Goal: Task Accomplishment & Management: Use online tool/utility

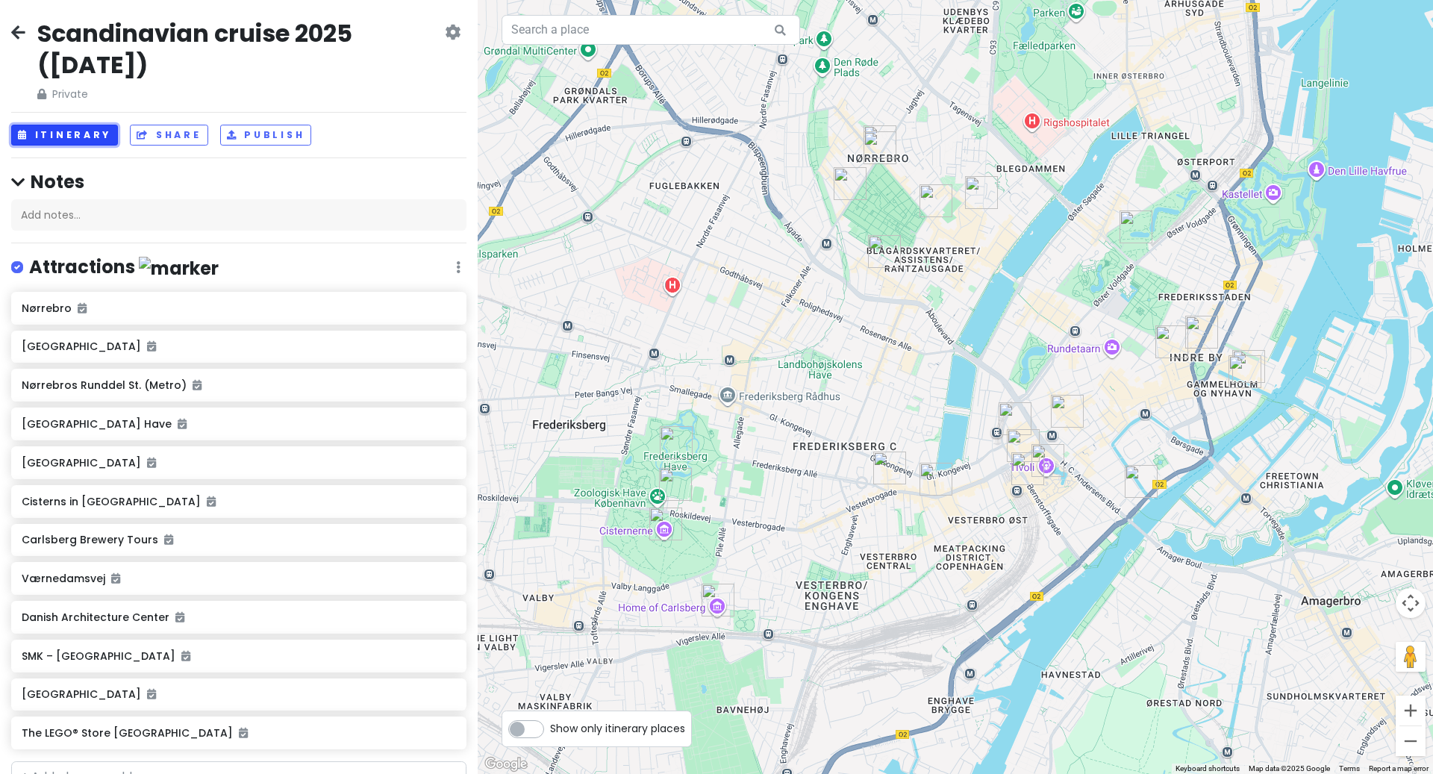
click at [99, 133] on button "Itinerary" at bounding box center [64, 136] width 107 height 22
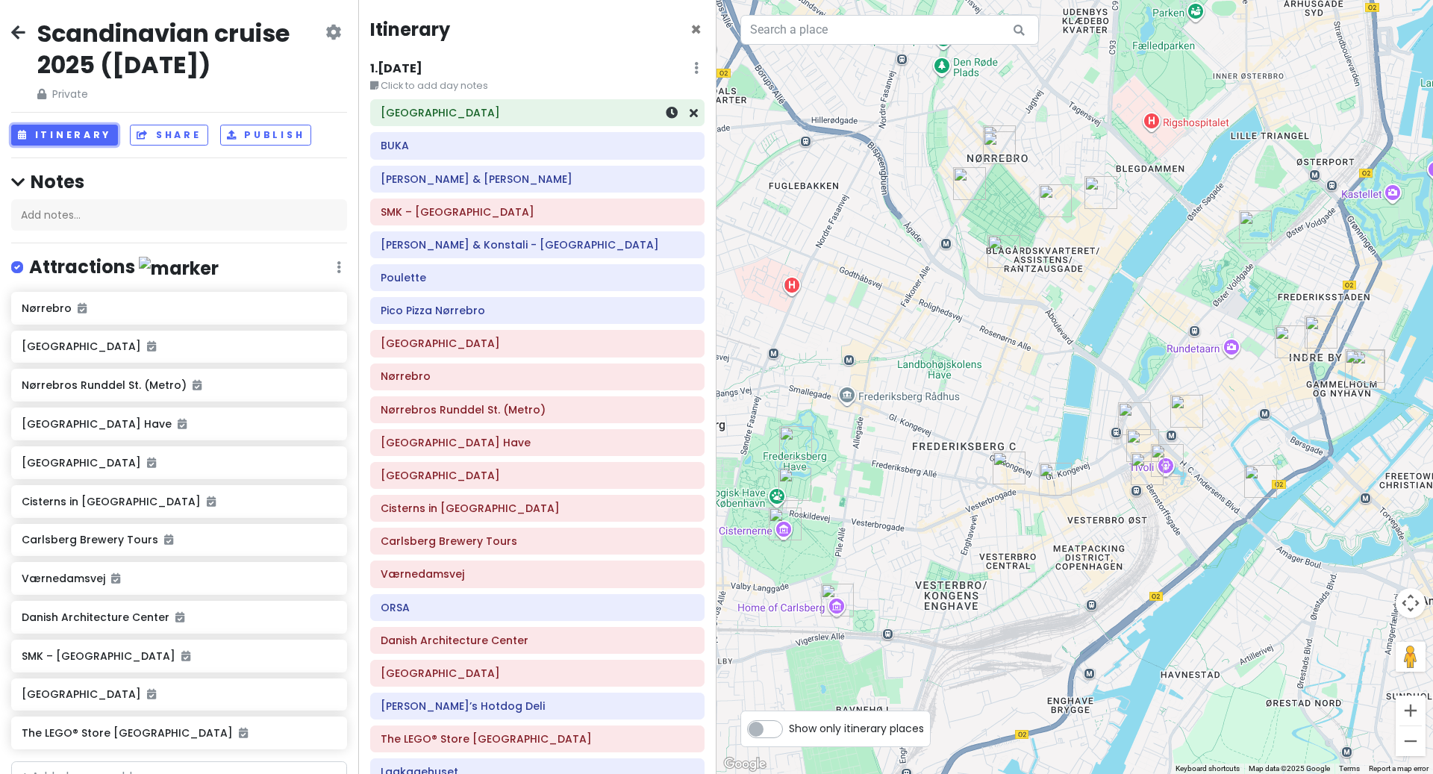
click at [505, 119] on h6 "[GEOGRAPHIC_DATA]" at bounding box center [538, 112] width 314 height 13
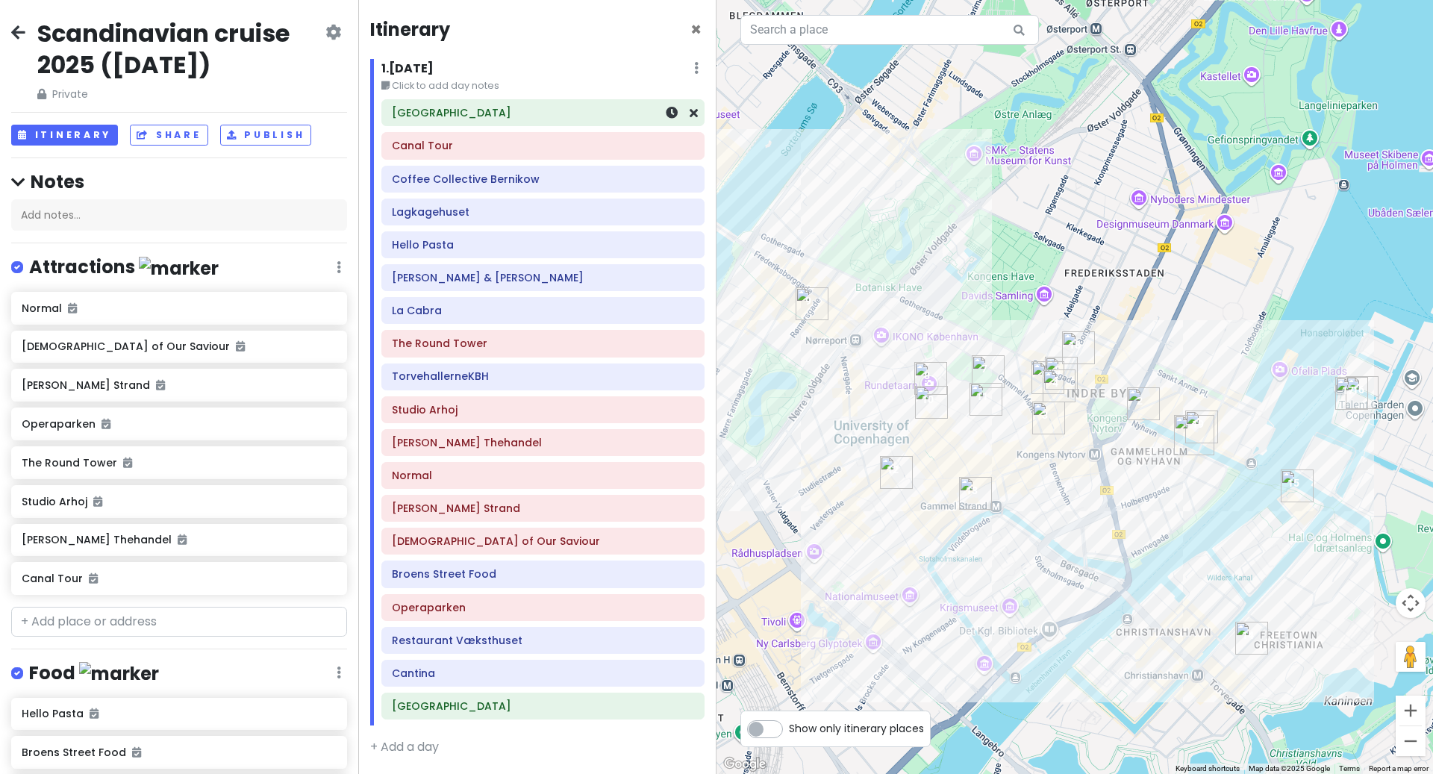
click at [461, 117] on h6 "[GEOGRAPHIC_DATA]" at bounding box center [543, 112] width 302 height 13
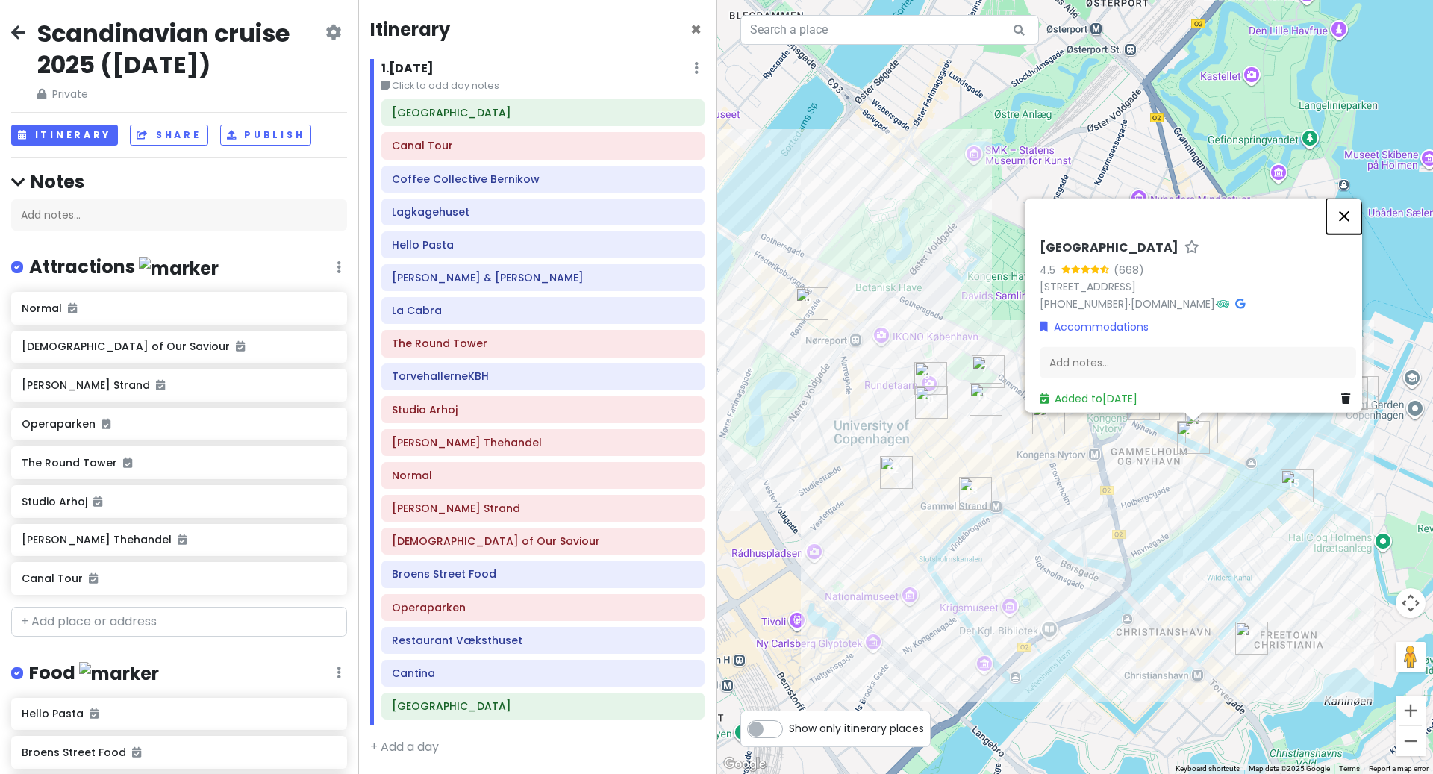
click at [1355, 211] on button "Close" at bounding box center [1345, 216] width 36 height 36
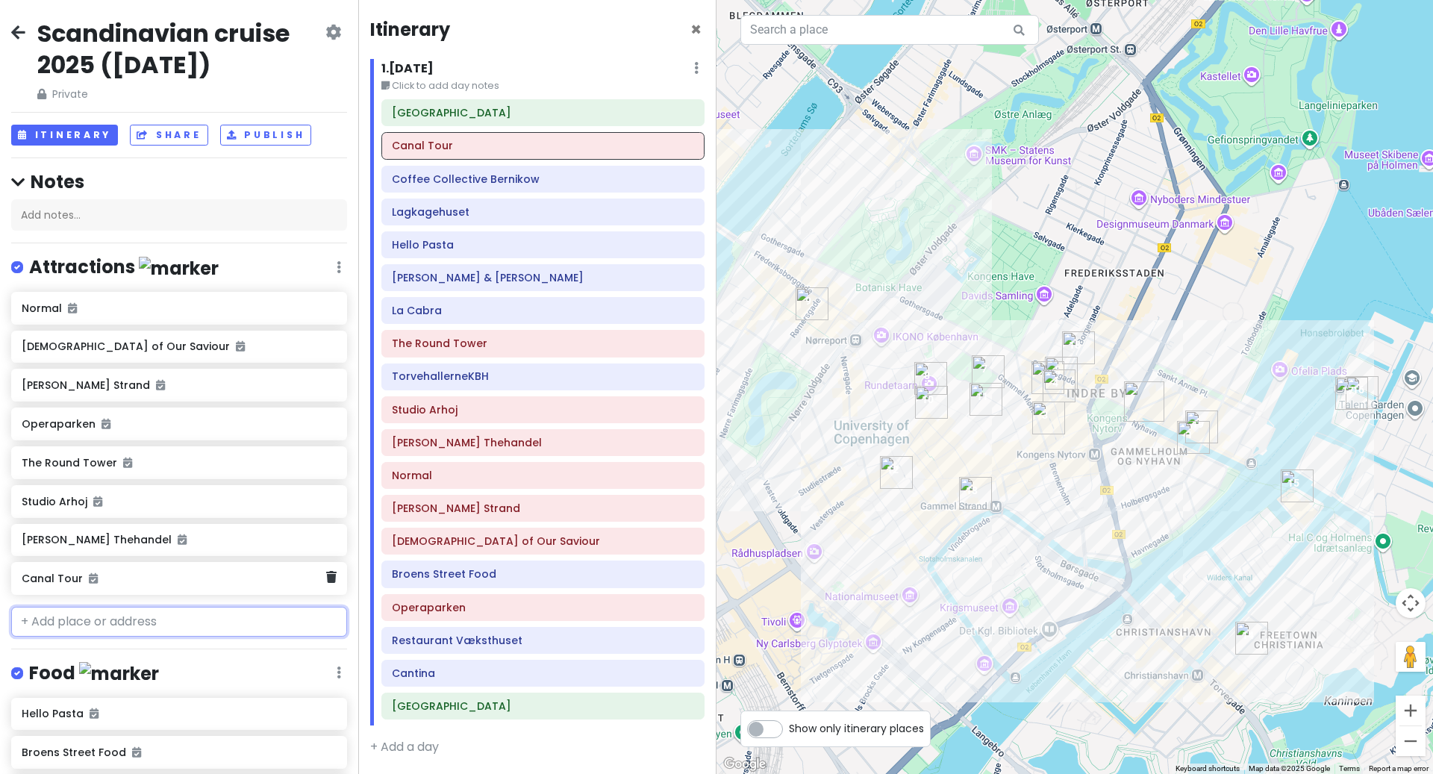
scroll to position [57, 0]
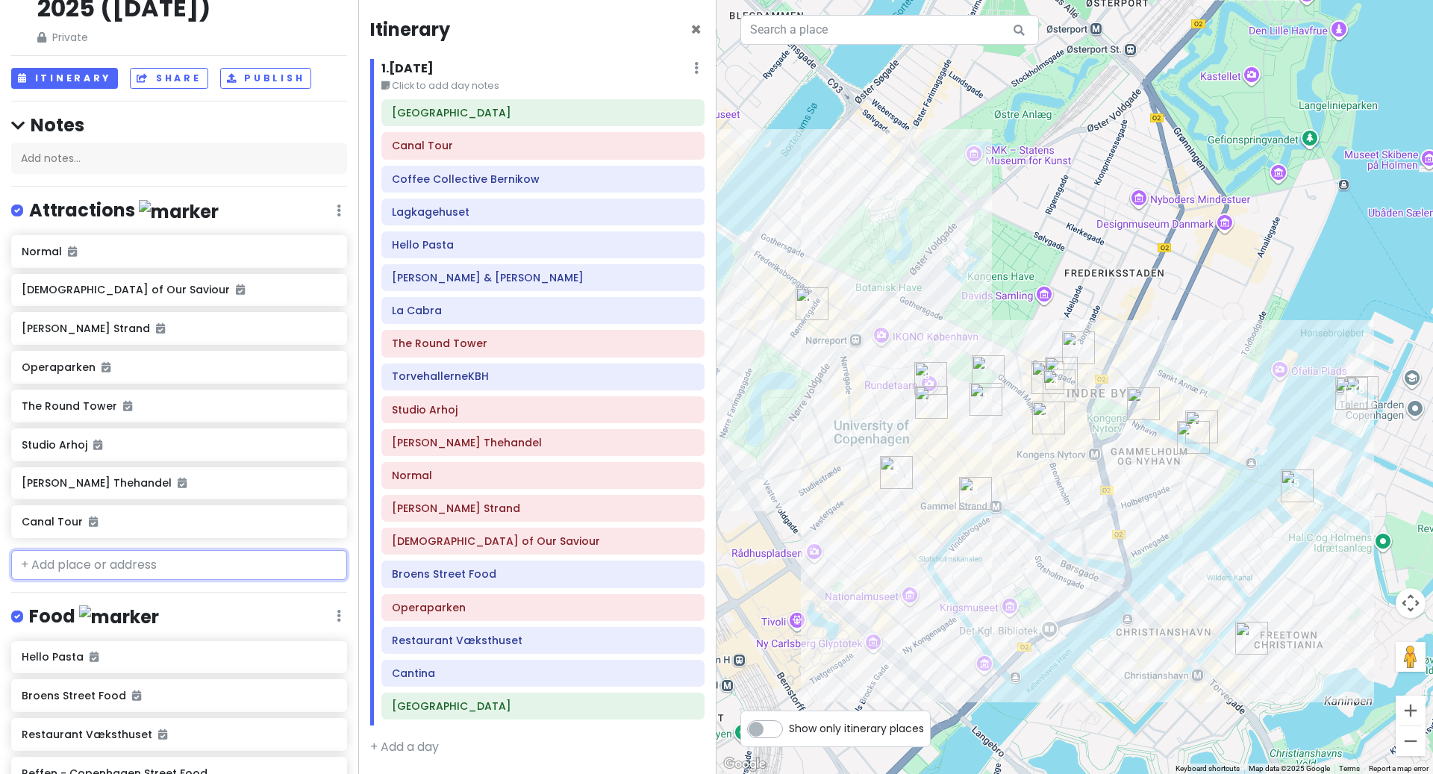
click at [159, 580] on input "text" at bounding box center [179, 565] width 336 height 30
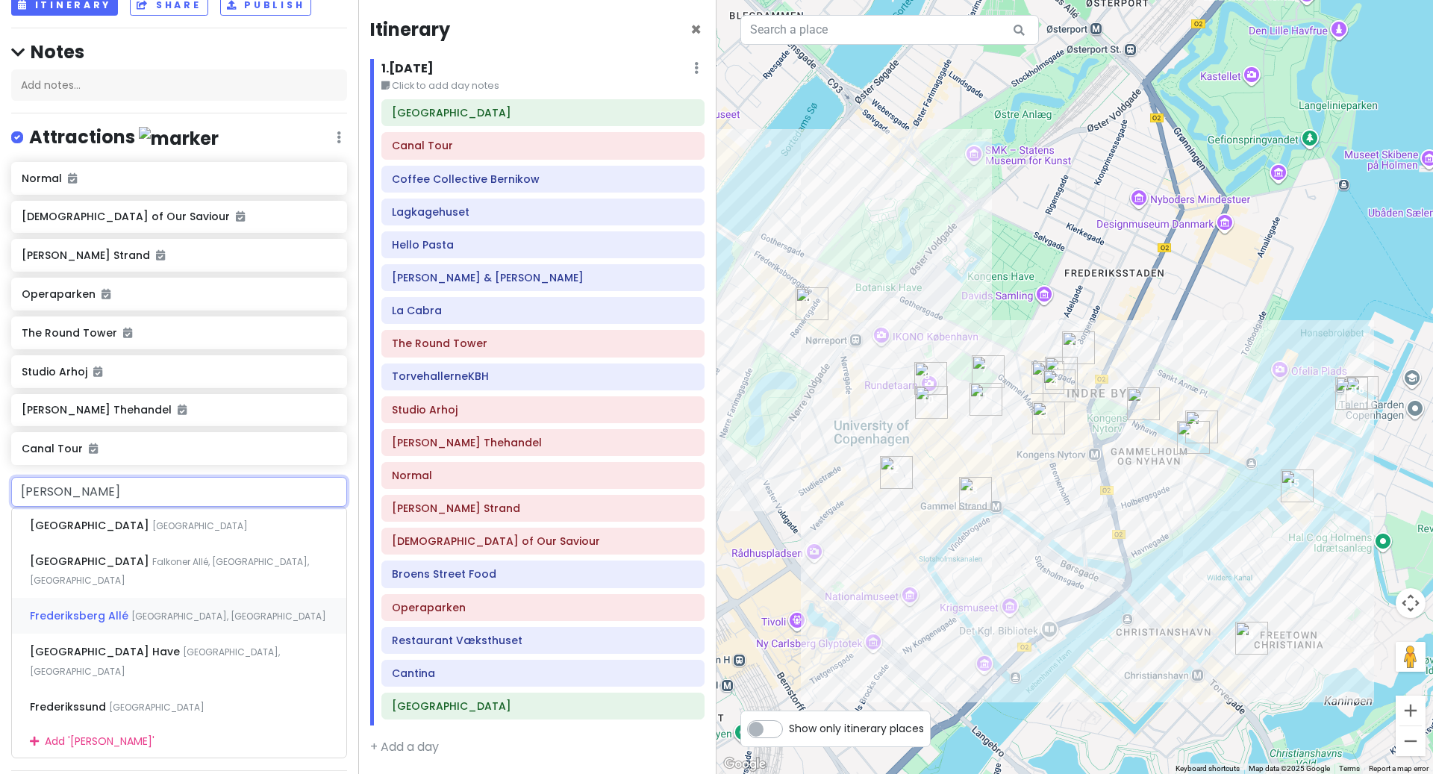
scroll to position [139, 0]
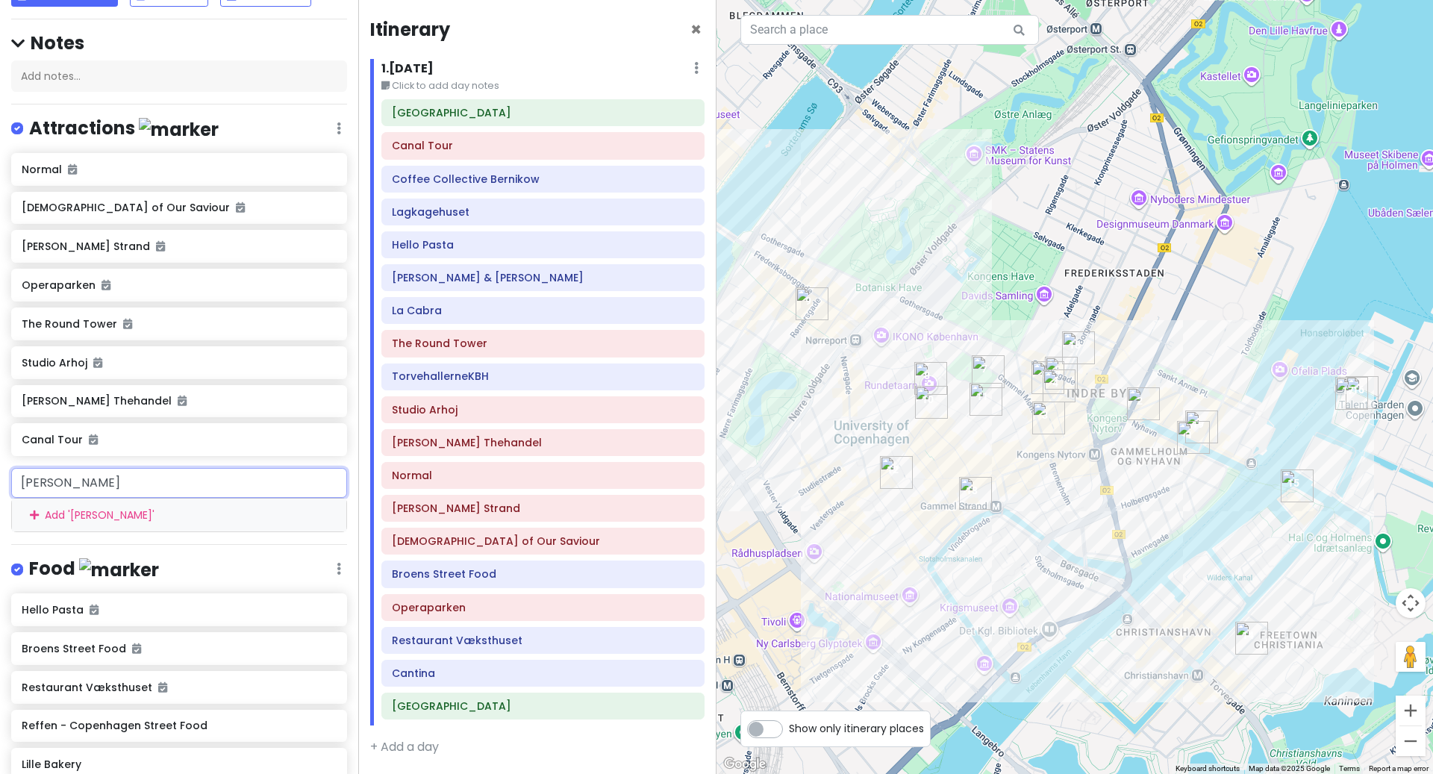
drag, startPoint x: 121, startPoint y: 509, endPoint x: 0, endPoint y: 502, distance: 121.1
click at [0, 504] on div "[PERSON_NAME] ' [PERSON_NAME] '" at bounding box center [179, 500] width 358 height 64
paste input "[STREET_ADDRESS]"
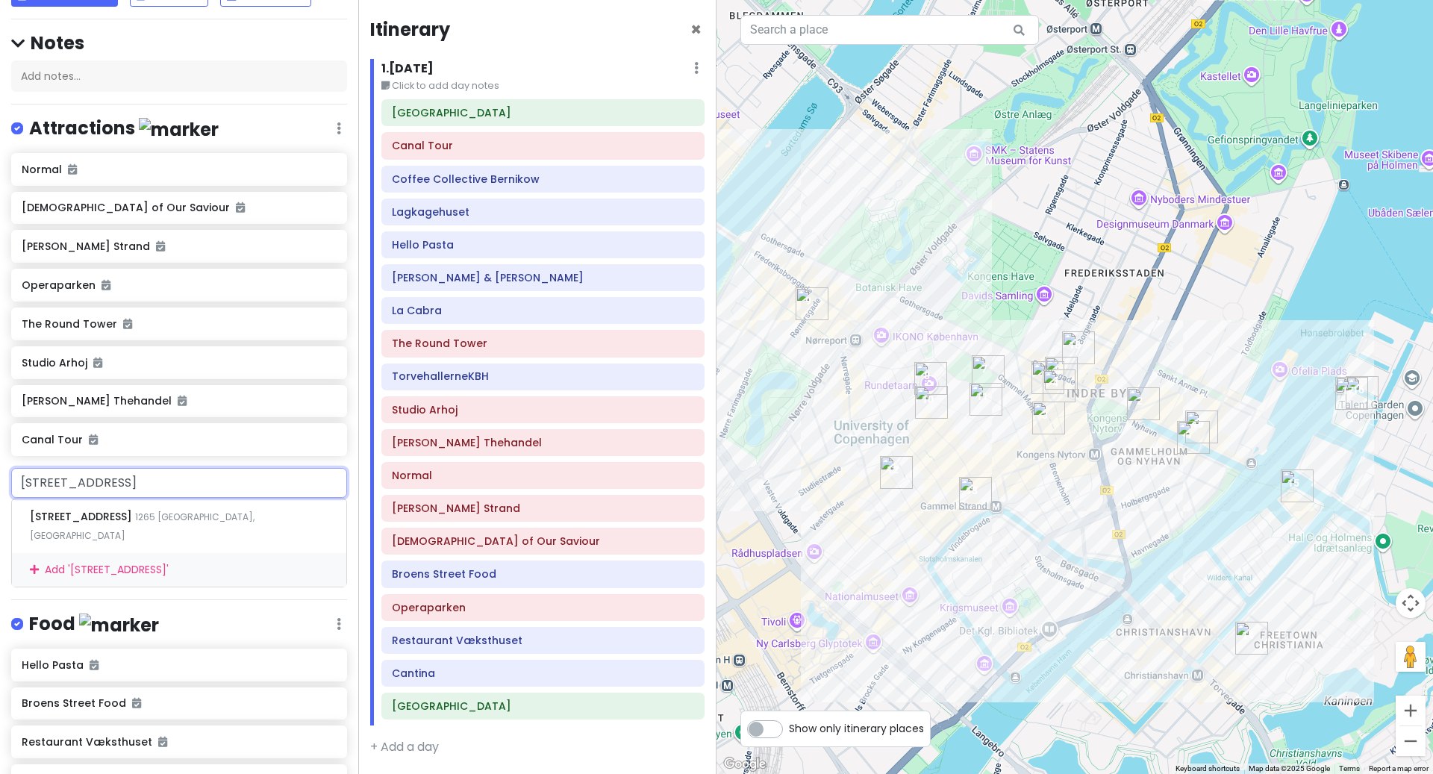
click at [24, 498] on input "[STREET_ADDRESS]" at bounding box center [179, 483] width 336 height 30
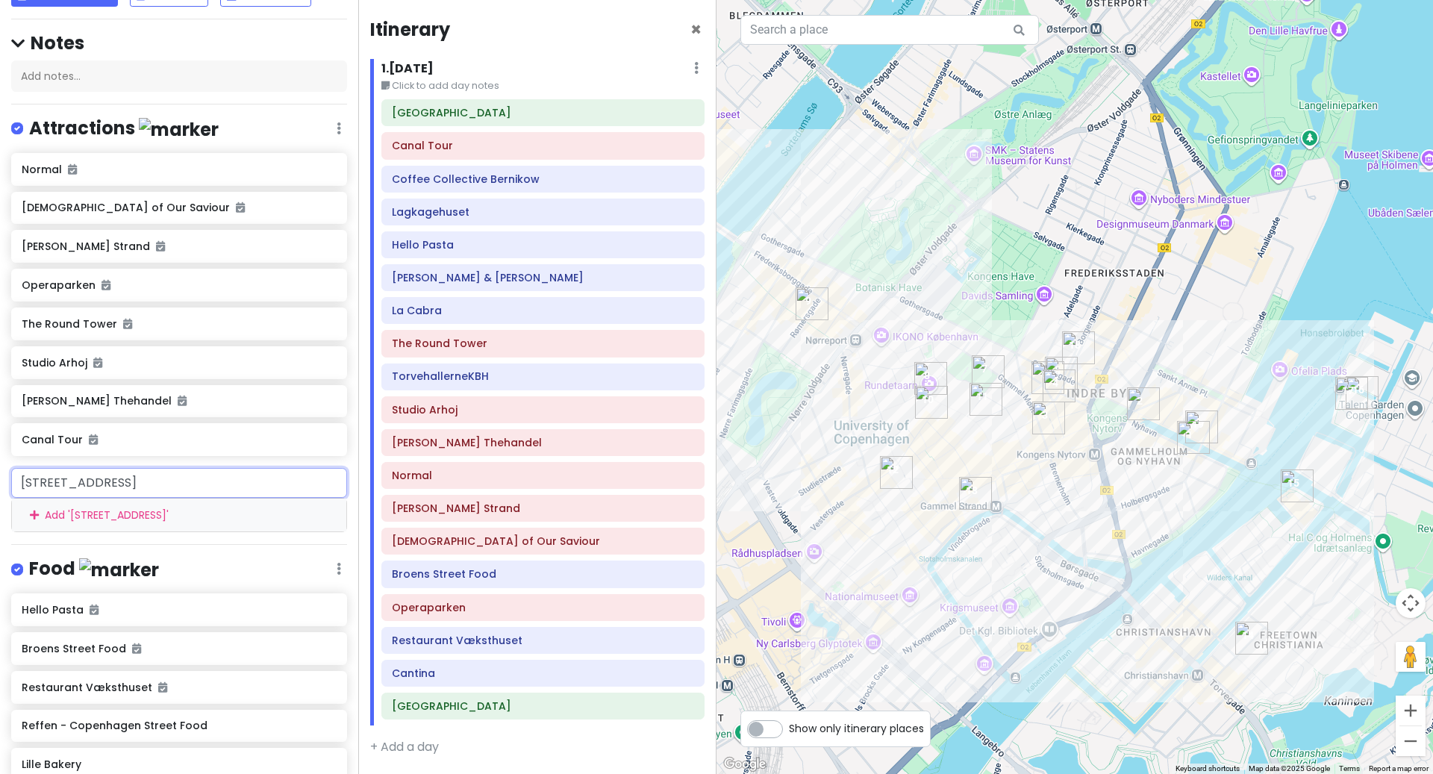
drag, startPoint x: 312, startPoint y: 514, endPoint x: 0, endPoint y: 493, distance: 312.7
click at [0, 496] on div "Scandinavian cruise 2025 ([DATE]) Private Change Dates Make a Copy Delete Trip …" at bounding box center [179, 387] width 358 height 774
paste input "text"
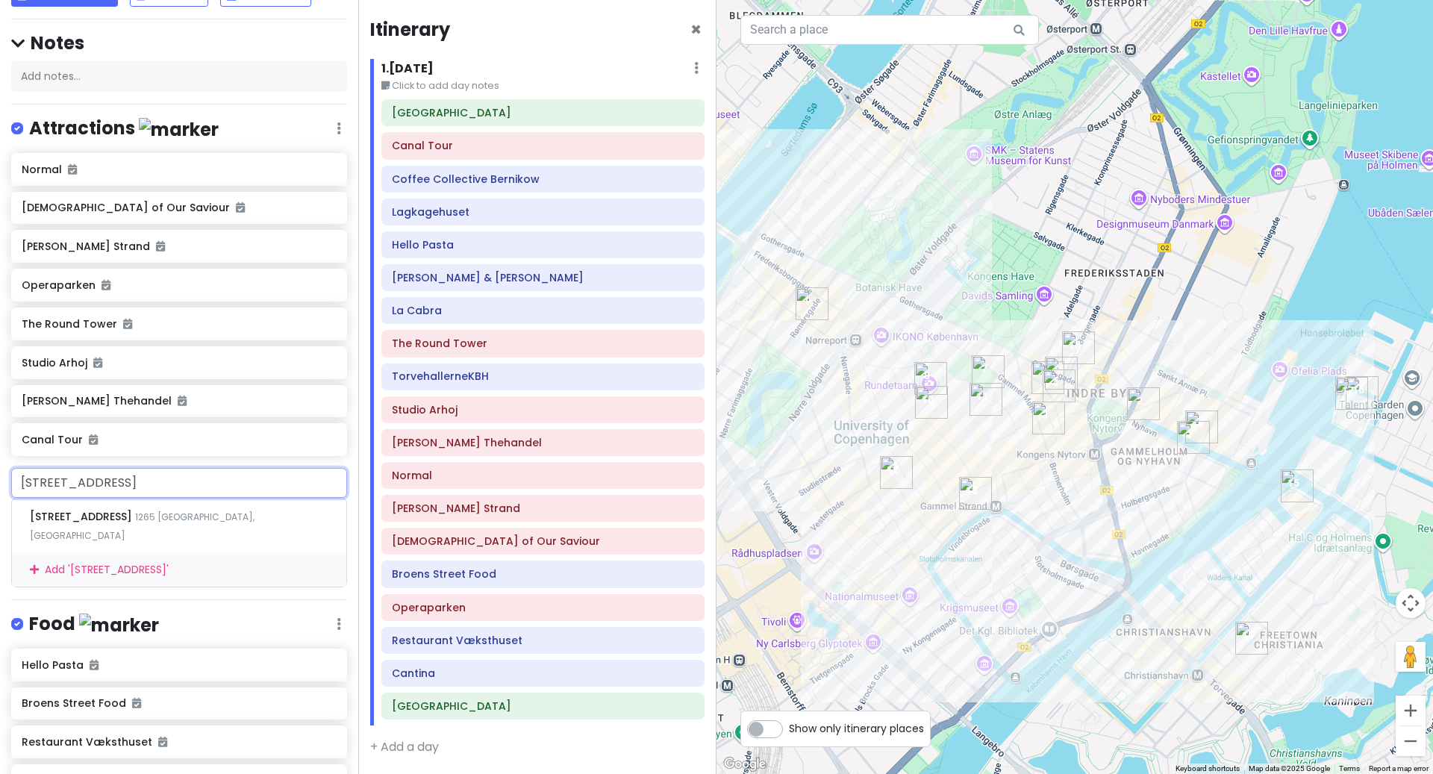
type input "[STREET_ADDRESS]"
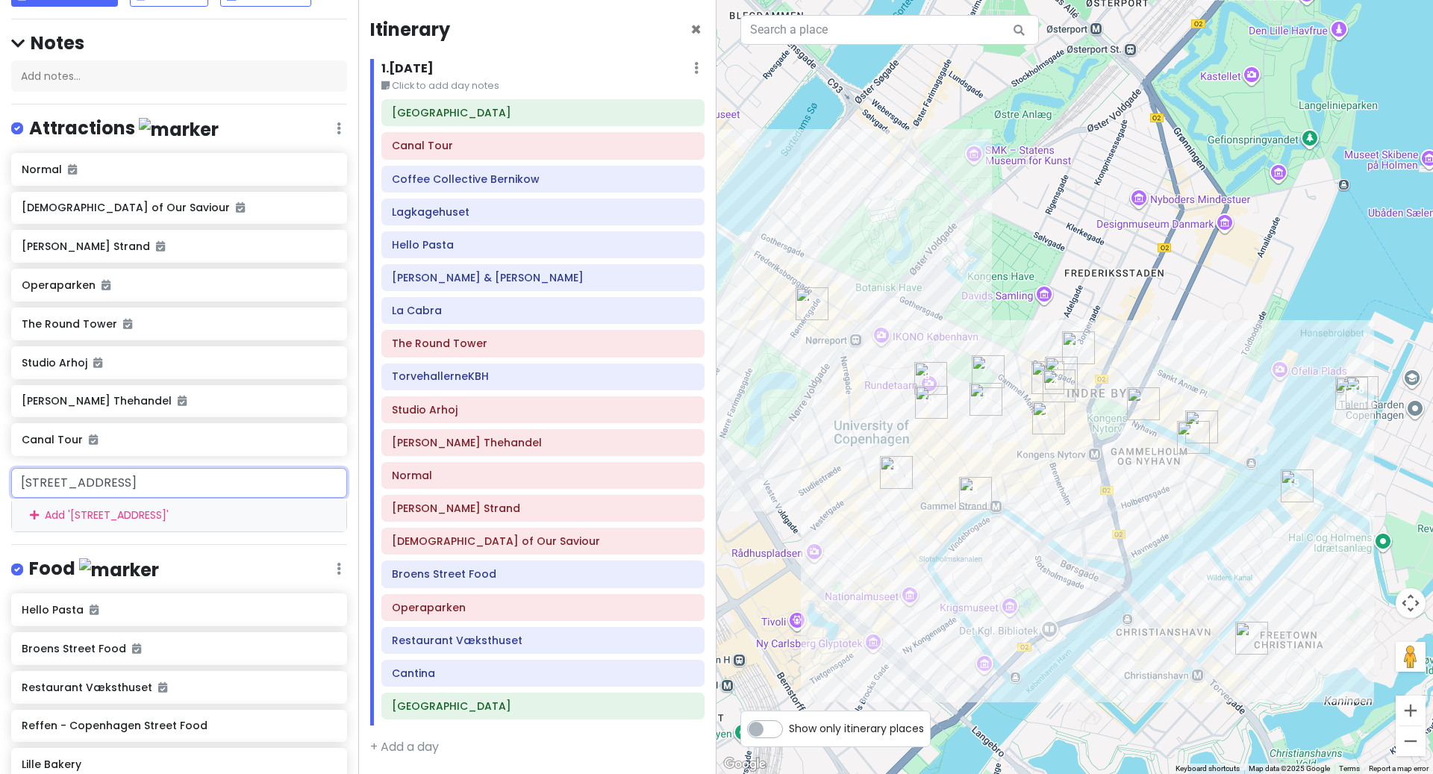
drag, startPoint x: 299, startPoint y: 510, endPoint x: 0, endPoint y: 510, distance: 299.3
click at [0, 510] on div "[STREET_ADDRESS] Add ' [STREET_ADDRESS] '" at bounding box center [179, 500] width 358 height 64
paste input "text"
drag, startPoint x: 314, startPoint y: 514, endPoint x: 0, endPoint y: 511, distance: 314.3
click at [0, 511] on div "[STREET_ADDRESS] Add ' [STREET_ADDRESS] '" at bounding box center [179, 500] width 358 height 64
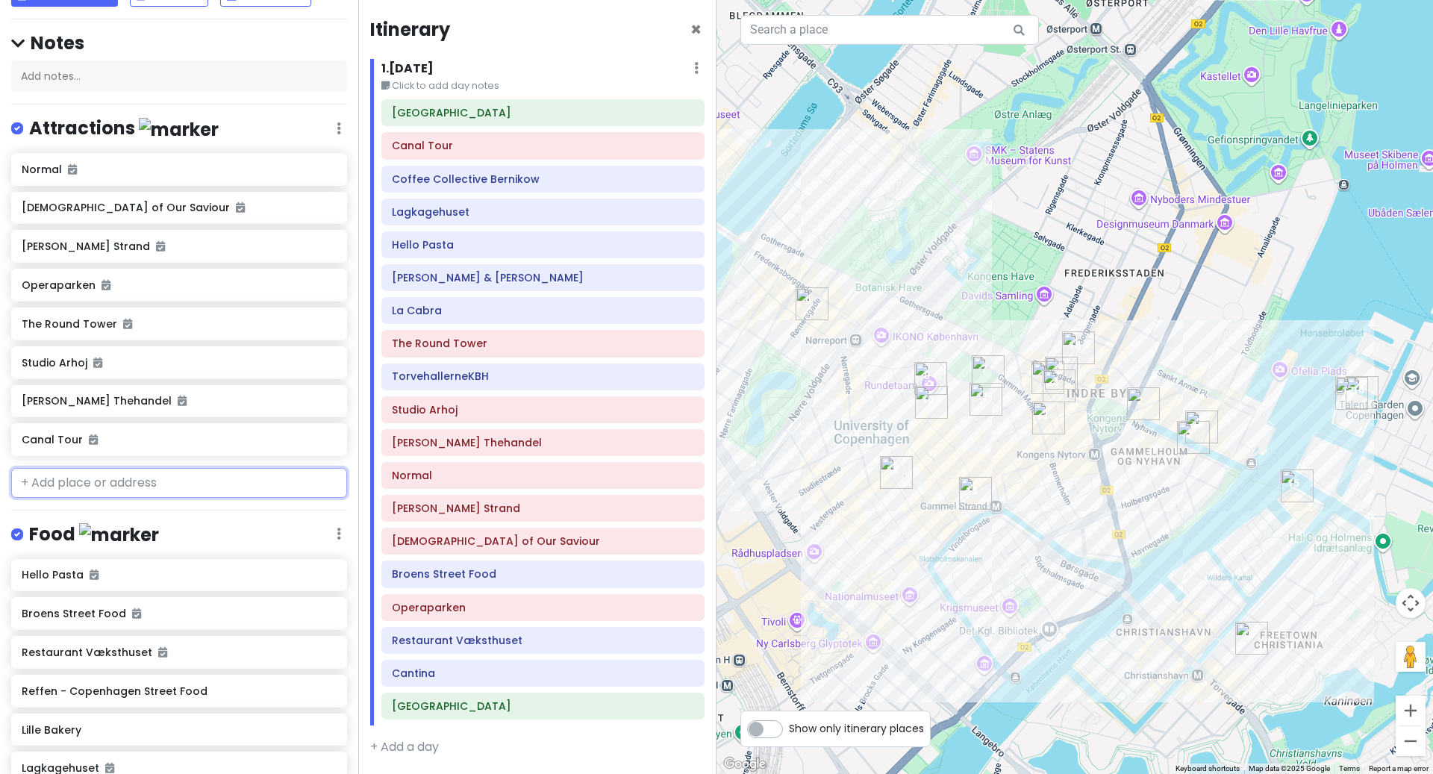
paste input "[STREET_ADDRESS]"
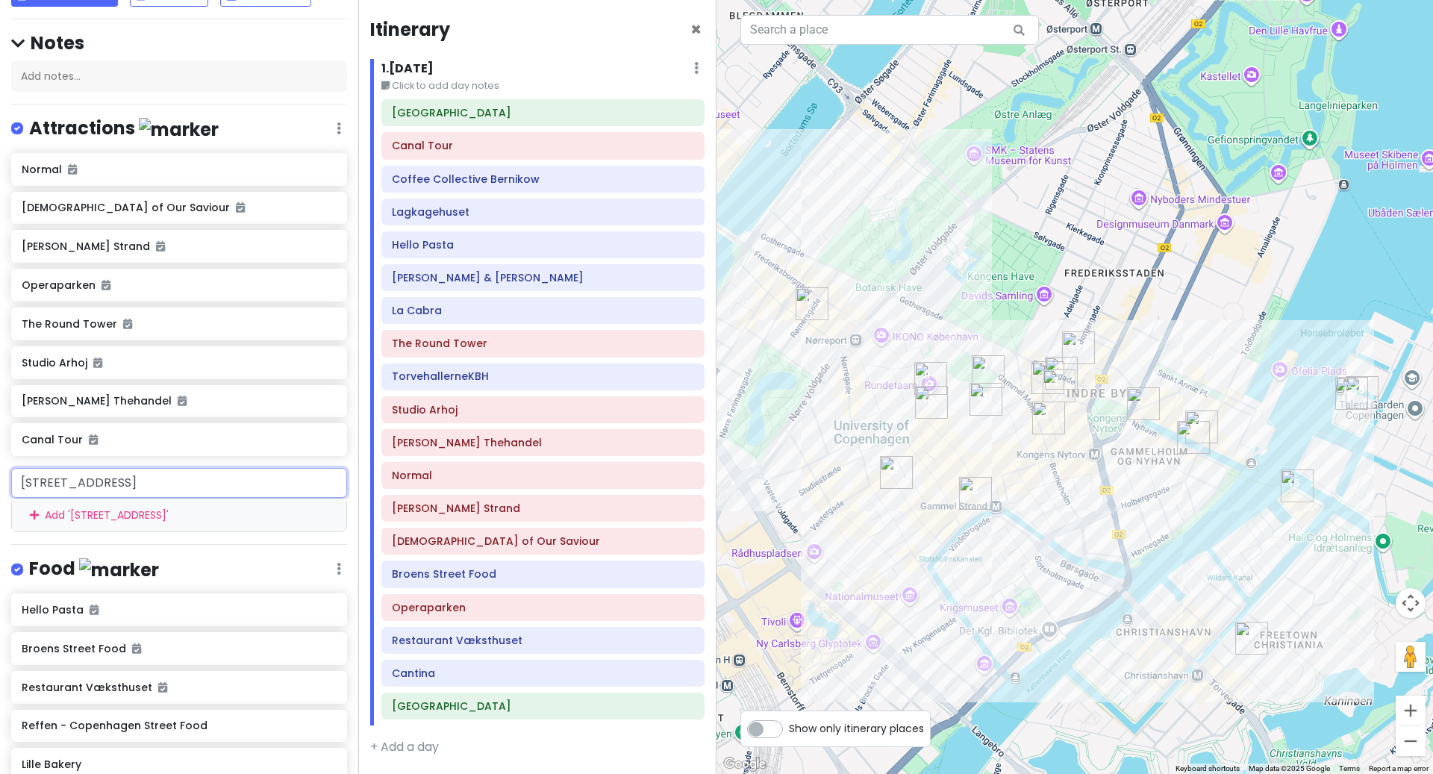
drag, startPoint x: 290, startPoint y: 500, endPoint x: 1, endPoint y: 504, distance: 289.7
click at [0, 504] on div "[STREET_ADDRESS] Add ' [STREET_ADDRESS] '" at bounding box center [179, 500] width 358 height 64
drag, startPoint x: 302, startPoint y: 521, endPoint x: 10, endPoint y: 520, distance: 291.9
click at [13, 498] on input "[STREET_ADDRESS]" at bounding box center [179, 483] width 336 height 30
paste input "'s Church"
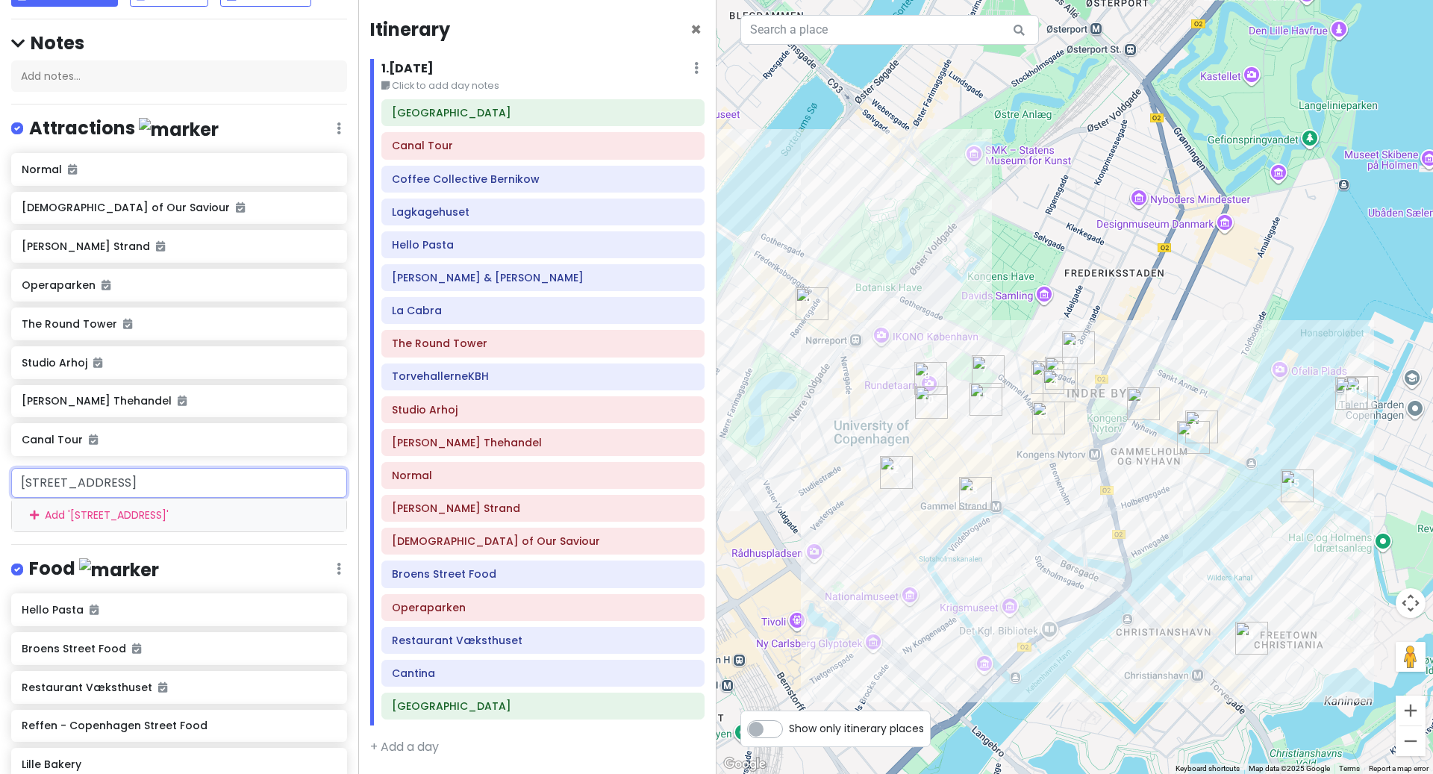
type input "[PERSON_NAME][GEOGRAPHIC_DATA]"
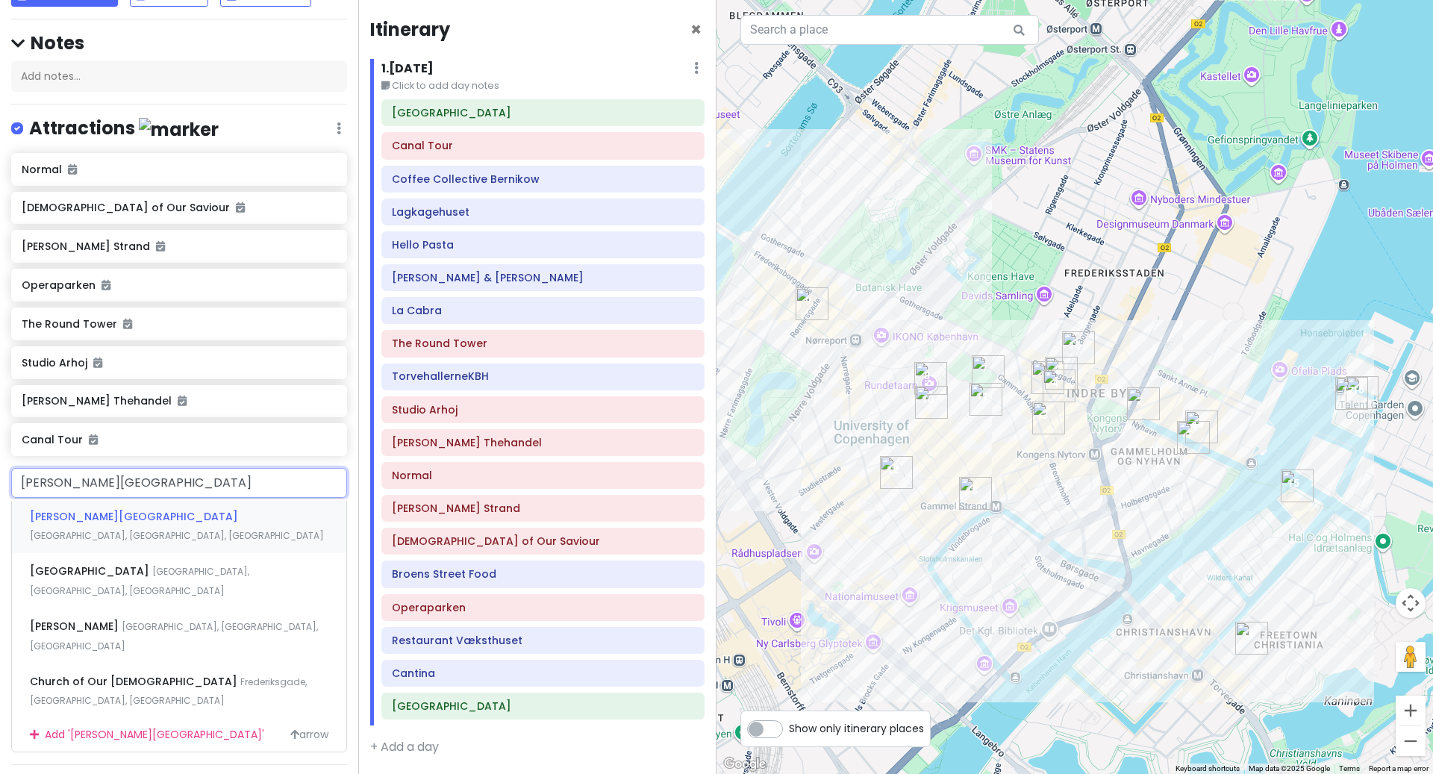
click at [142, 542] on span "[GEOGRAPHIC_DATA], [GEOGRAPHIC_DATA], [GEOGRAPHIC_DATA]" at bounding box center [177, 535] width 294 height 13
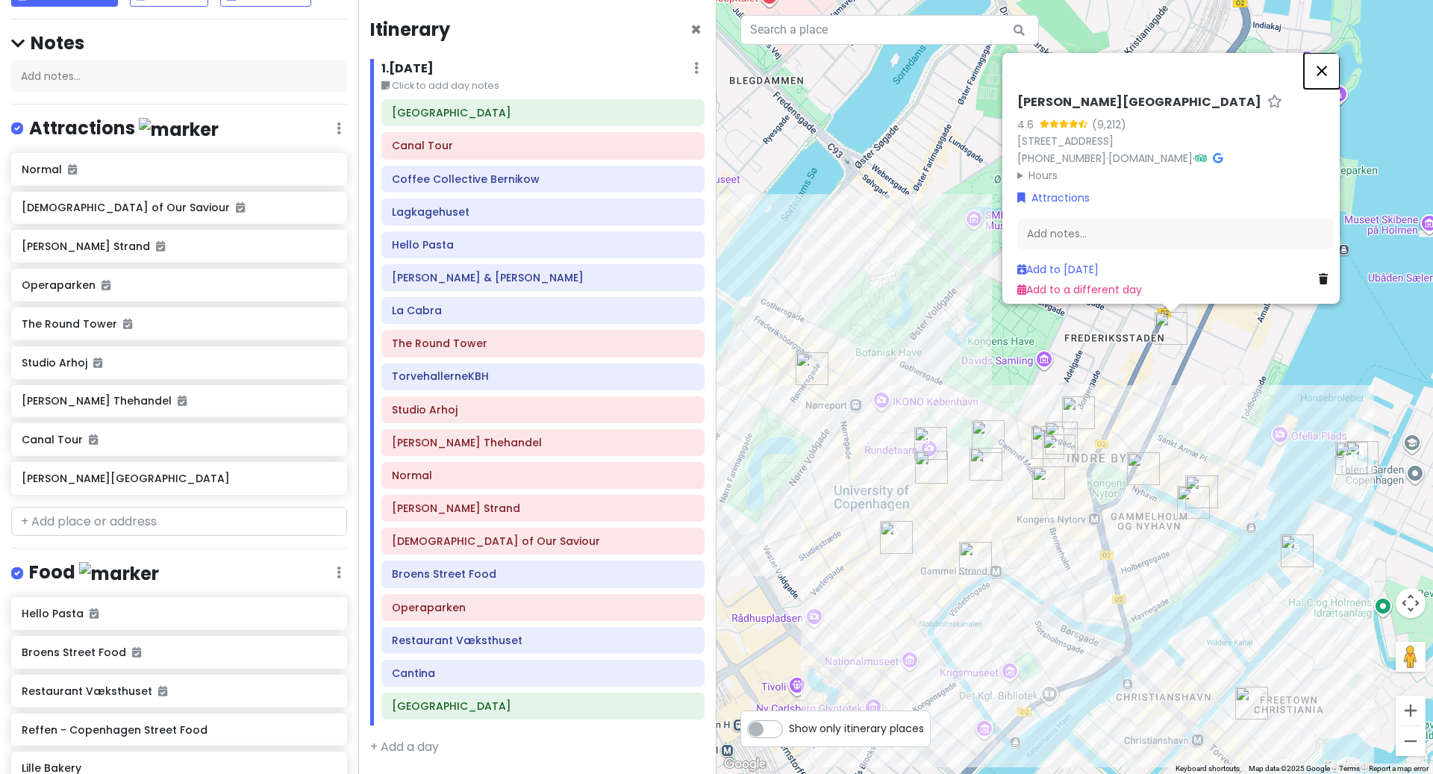
click at [1331, 63] on button "Close" at bounding box center [1322, 71] width 36 height 36
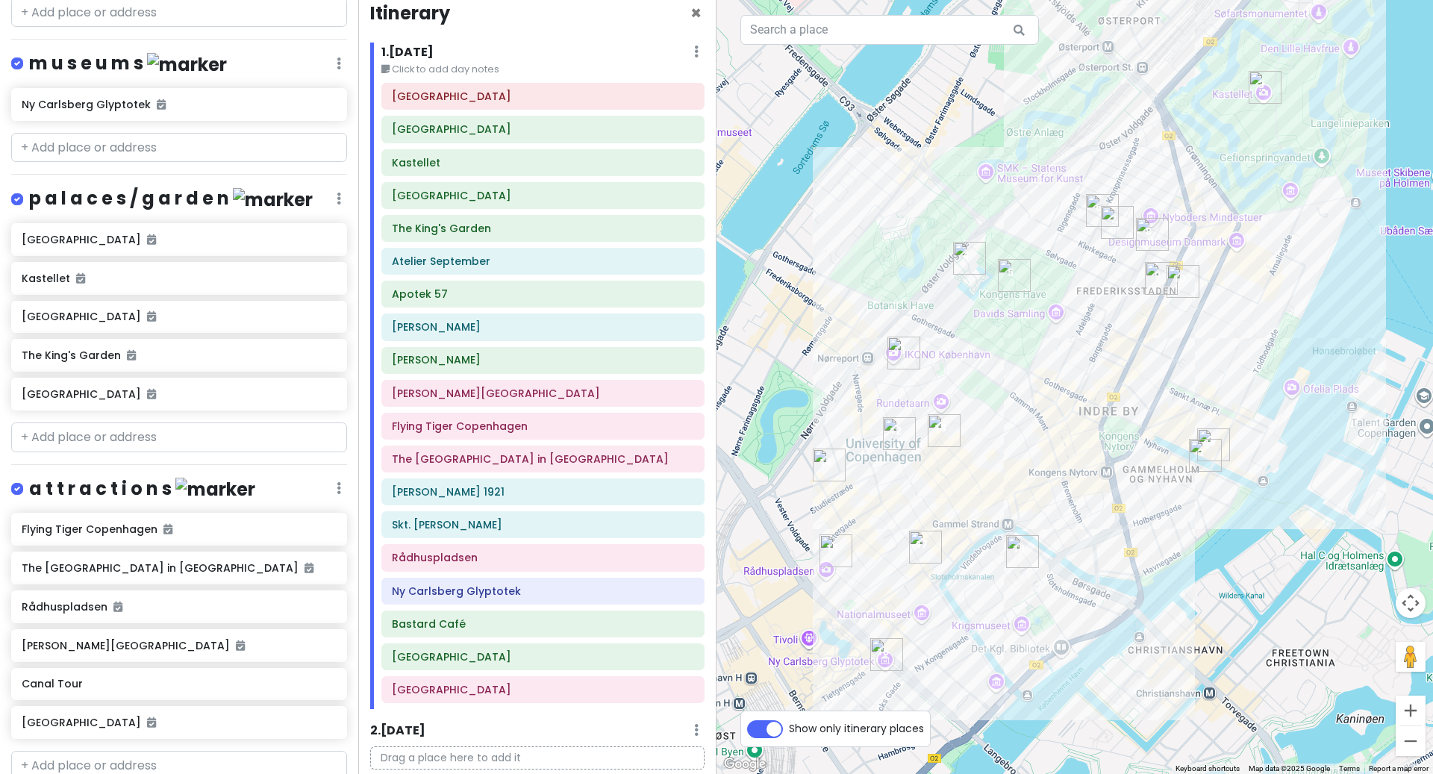
scroll to position [1150, 0]
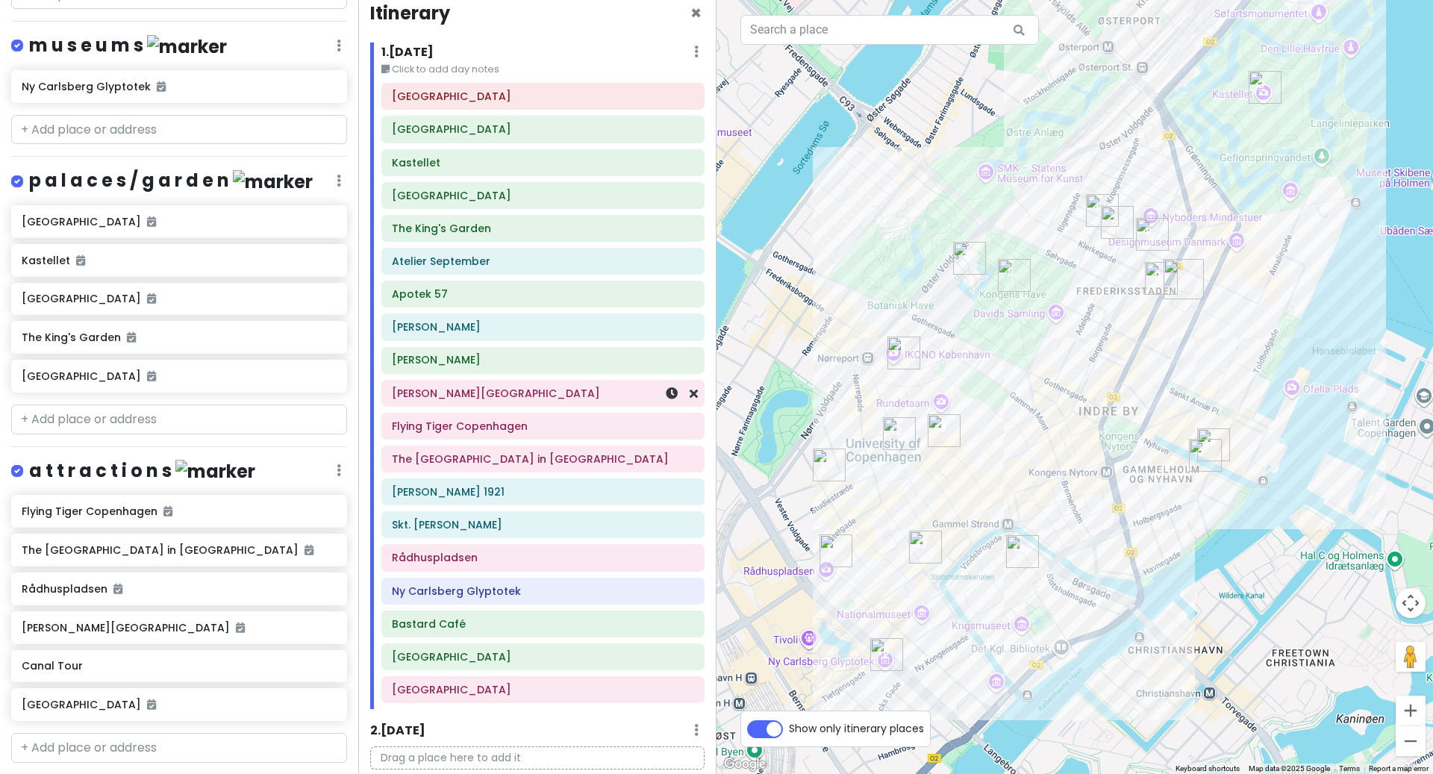
click at [479, 404] on div "[PERSON_NAME][GEOGRAPHIC_DATA]" at bounding box center [543, 393] width 302 height 21
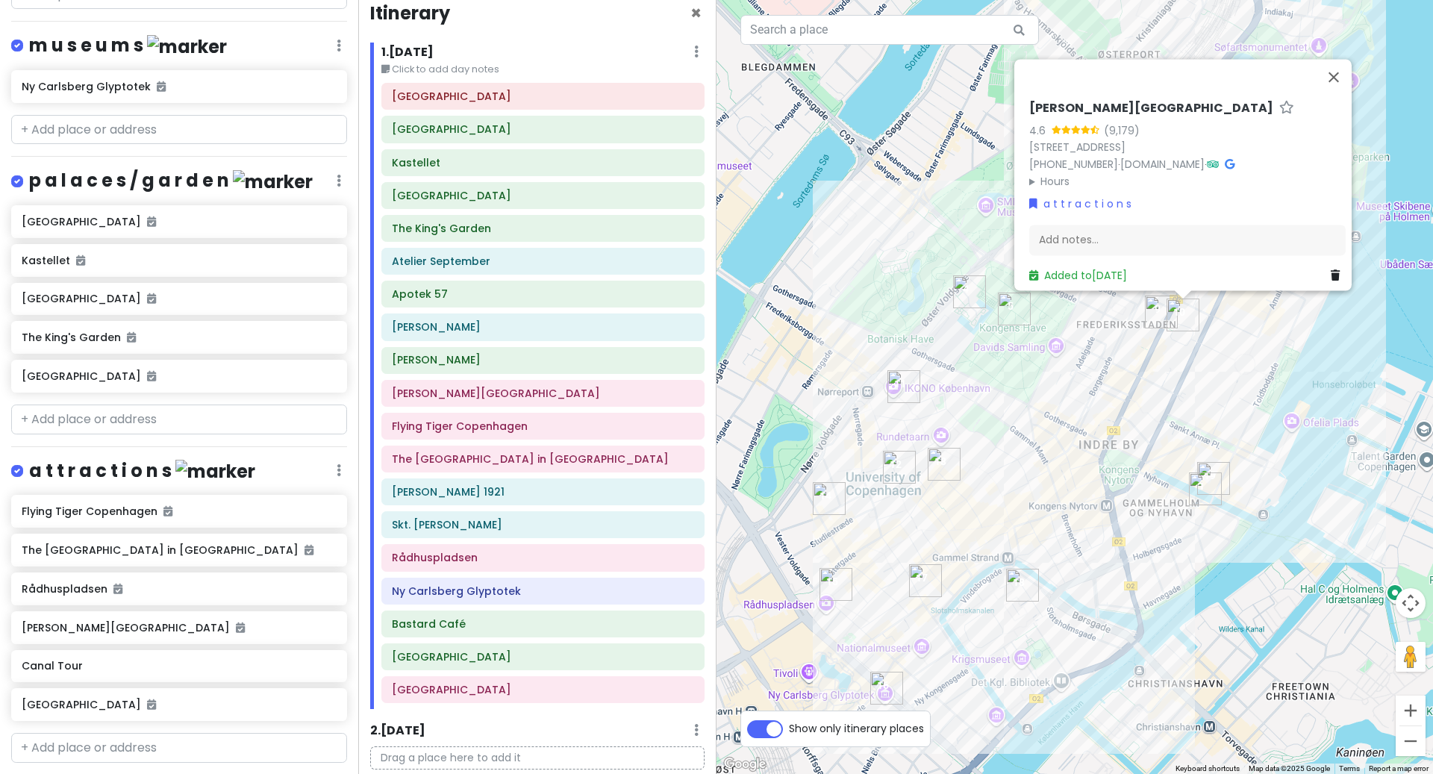
drag, startPoint x: 1272, startPoint y: 138, endPoint x: 1016, endPoint y: 145, distance: 256.1
click at [1023, 145] on div "[PERSON_NAME][GEOGRAPHIC_DATA] 4.6 (9,179) [STREET_ADDRESS] [PHONE_NUMBER] · [D…" at bounding box center [1187, 193] width 328 height 196
copy link "[STREET_ADDRESS]"
drag, startPoint x: 1128, startPoint y: 100, endPoint x: 1023, endPoint y: 100, distance: 104.5
click at [1029, 101] on h6 "[PERSON_NAME][GEOGRAPHIC_DATA]" at bounding box center [1151, 109] width 244 height 16
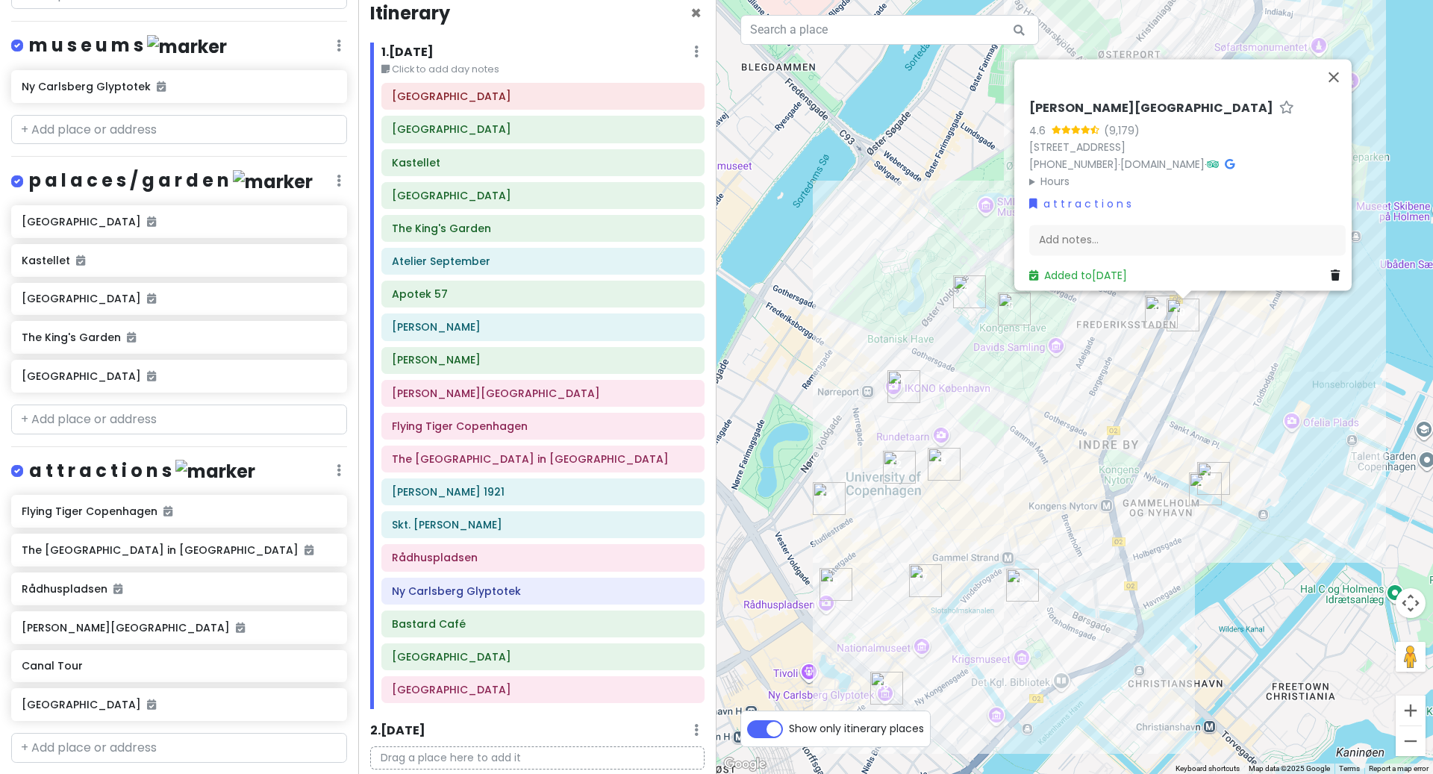
click at [1103, 101] on h6 "[PERSON_NAME][GEOGRAPHIC_DATA]" at bounding box center [1151, 109] width 244 height 16
click at [1103, 101] on input "[PERSON_NAME][GEOGRAPHIC_DATA]" at bounding box center [1187, 104] width 317 height 23
click at [1139, 102] on input "[PERSON_NAME][GEOGRAPHIC_DATA]" at bounding box center [1187, 104] width 317 height 23
drag, startPoint x: 1154, startPoint y: 102, endPoint x: 991, endPoint y: 97, distance: 163.5
click at [991, 98] on div "Frederik's Church 4.6 (9,179) Frederiksgade 4, 1265 København, Denmark +45 33 9…" at bounding box center [1075, 387] width 717 height 774
